Goal: Participate in discussion: Engage in conversation with other users on a specific topic

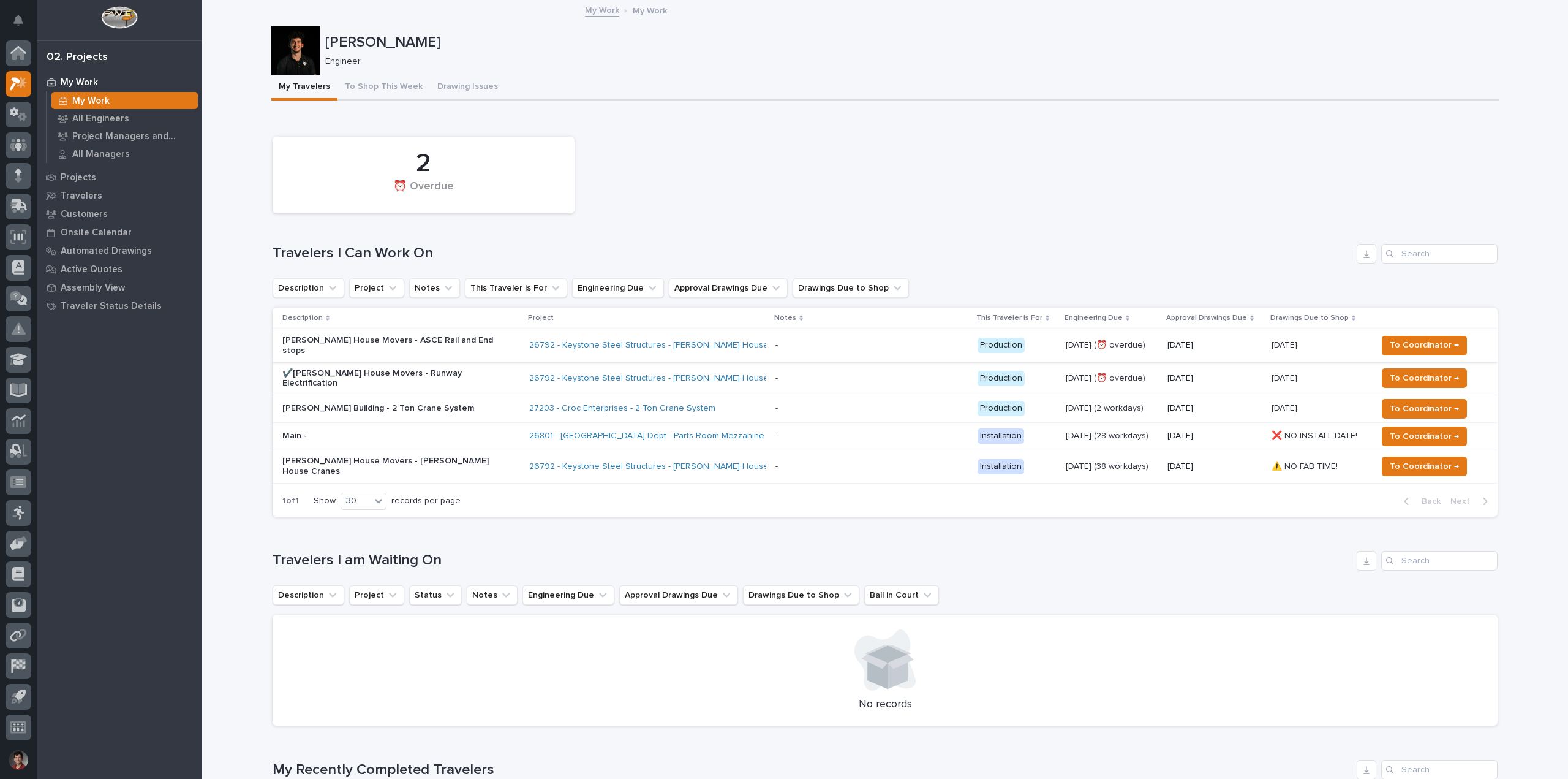
click at [649, 206] on div "2 ⏰ Overdue" at bounding box center [885, 175] width 1238 height 89
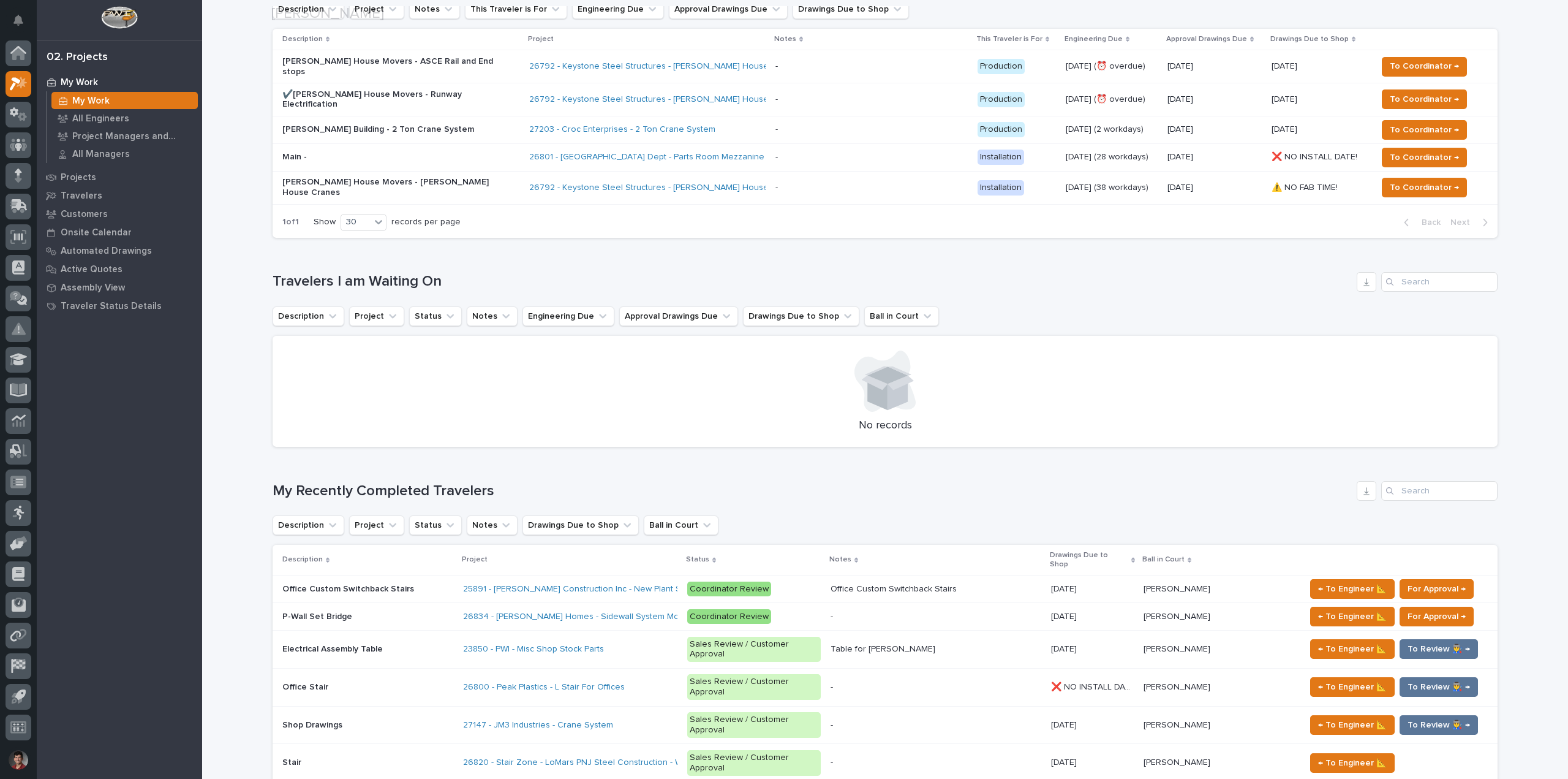
scroll to position [367, 0]
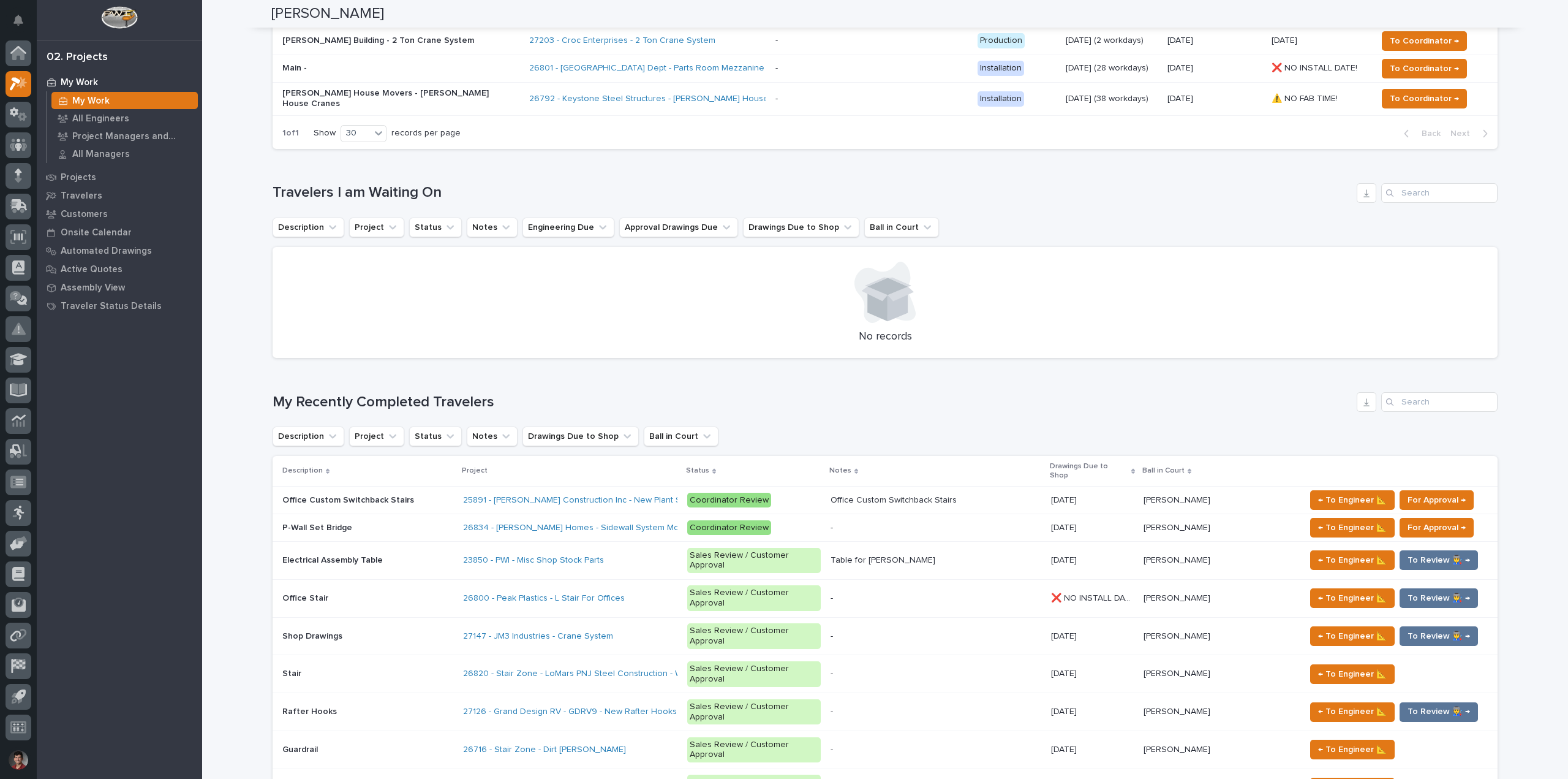
click at [413, 523] on p at bounding box center [368, 529] width 171 height 11
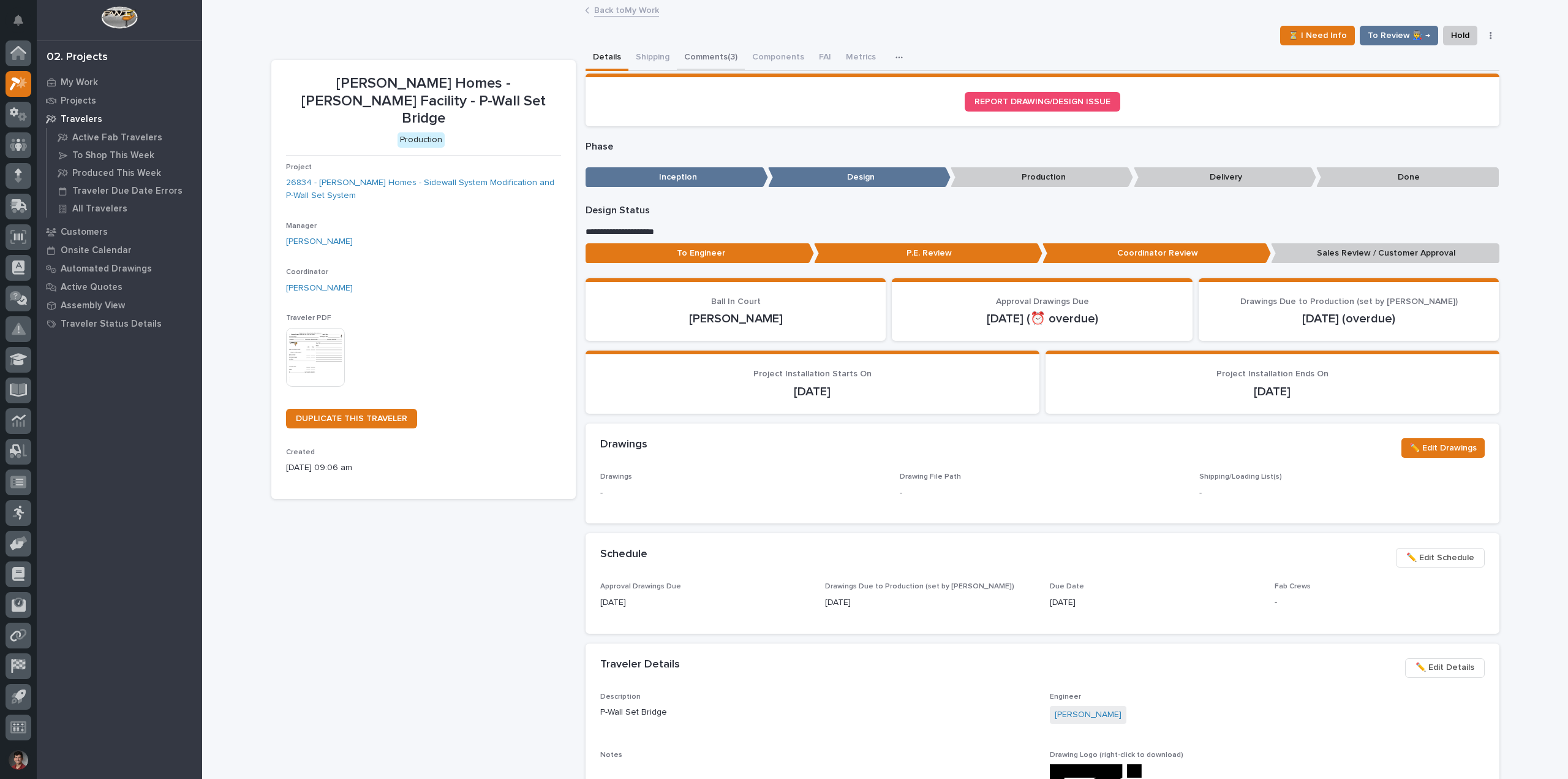
click at [693, 58] on button "Comments (3)" at bounding box center [711, 58] width 68 height 26
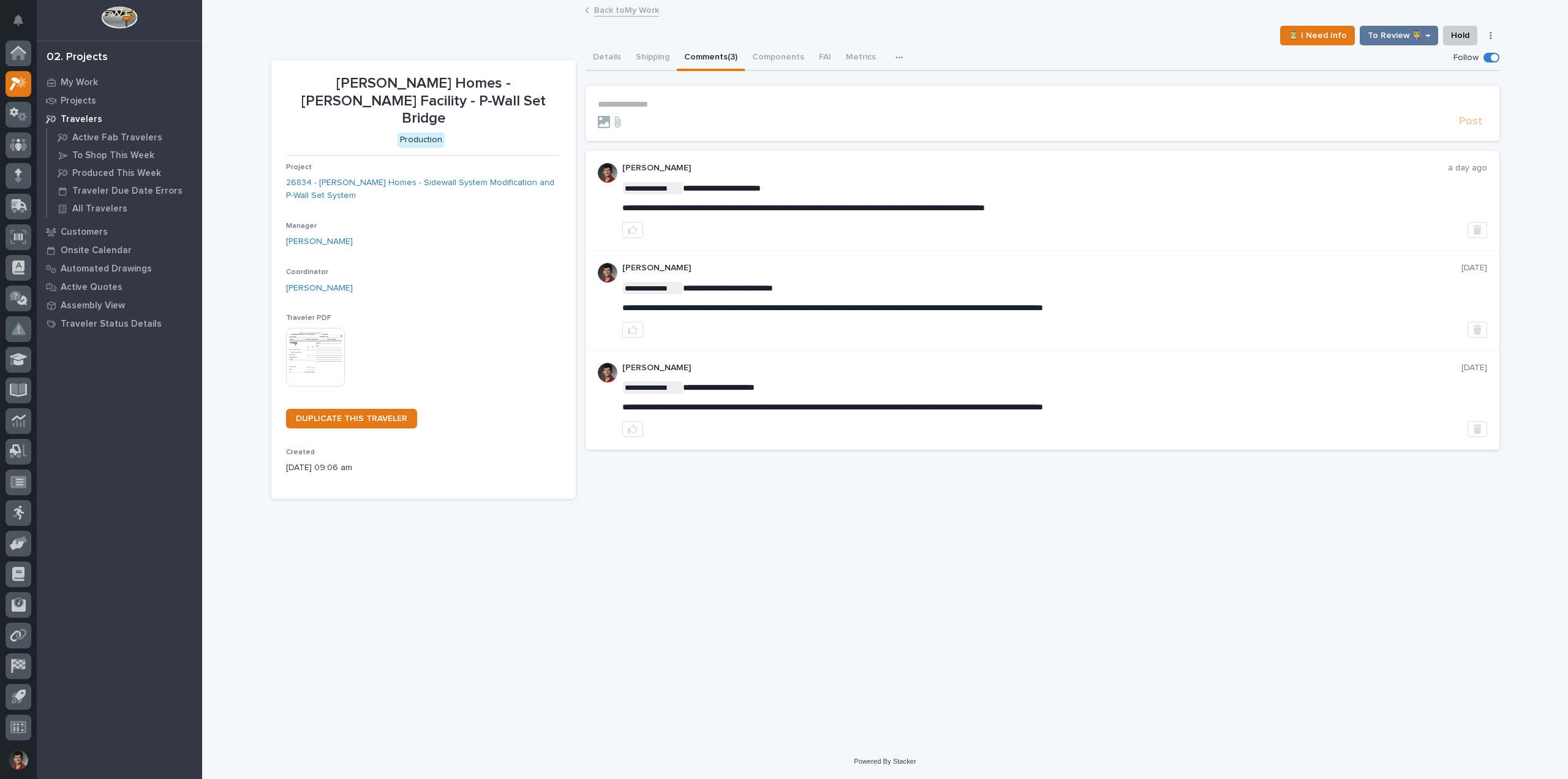
click at [687, 108] on p "**********" at bounding box center [1042, 104] width 889 height 11
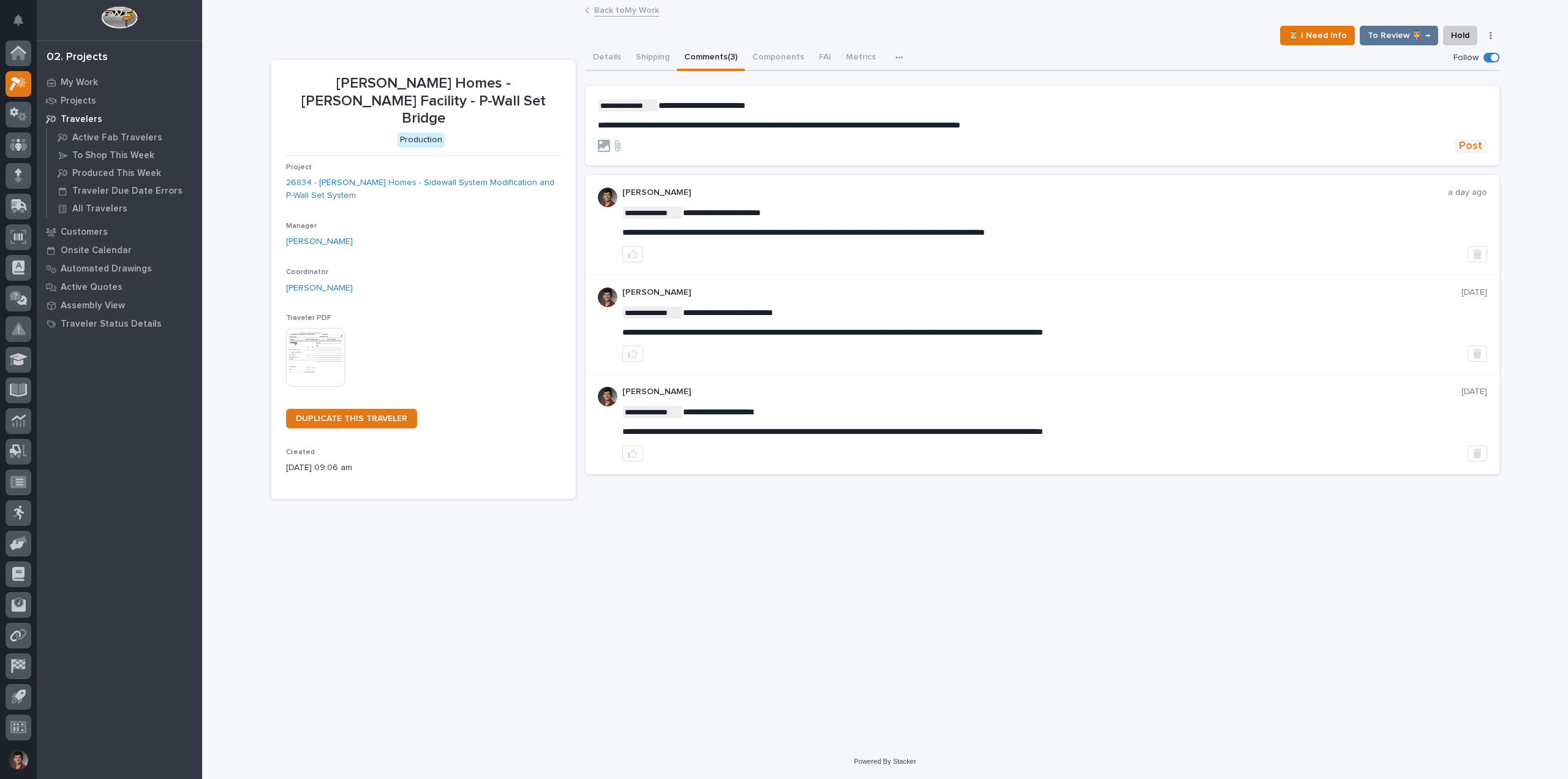
click at [1464, 140] on span "Post" at bounding box center [1471, 146] width 23 height 14
